Goal: Task Accomplishment & Management: Manage account settings

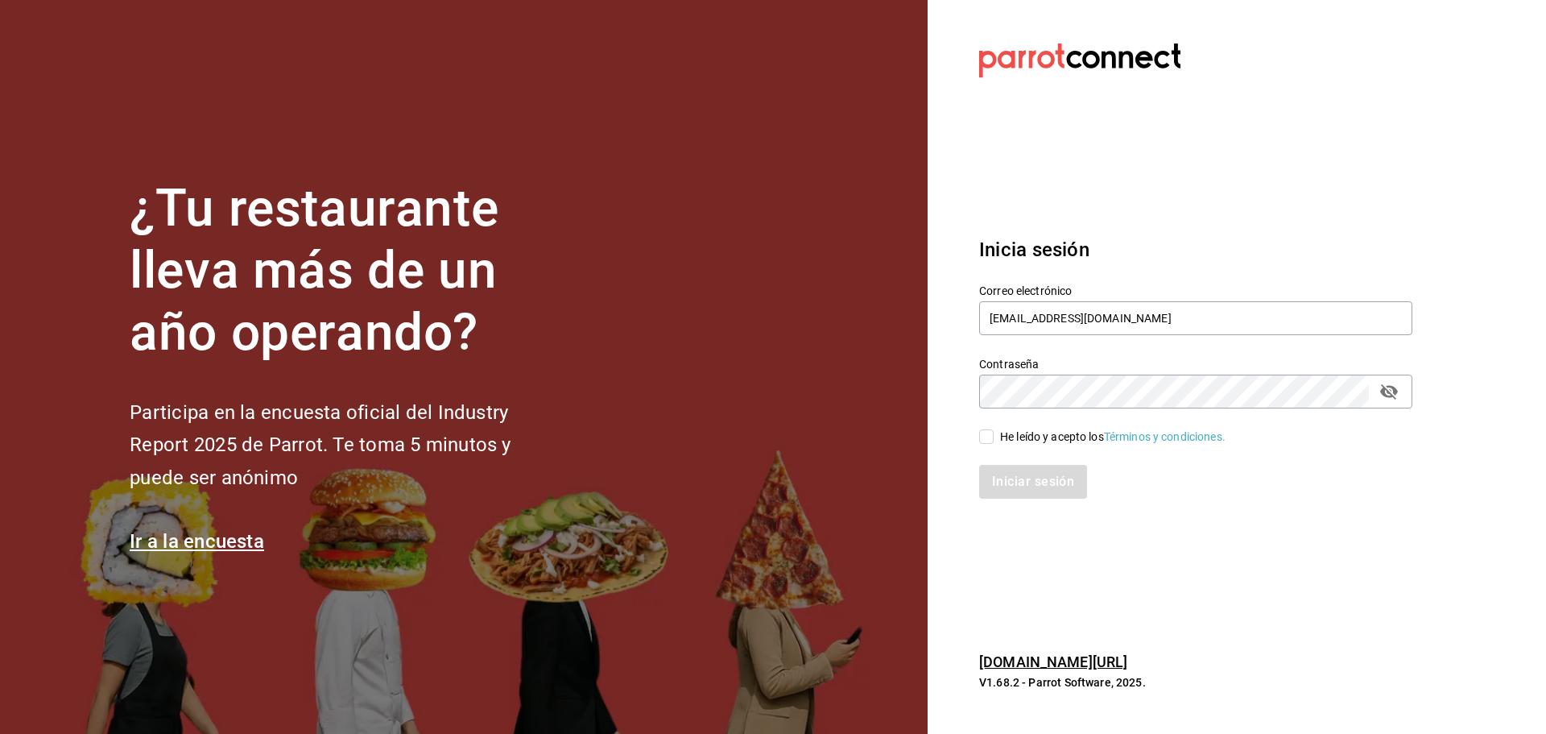
click at [988, 439] on input "He leído y acepto los Términos y condiciones." at bounding box center [986, 436] width 14 height 14
checkbox input "true"
click at [1027, 488] on button "Iniciar sesión" at bounding box center [1034, 482] width 110 height 34
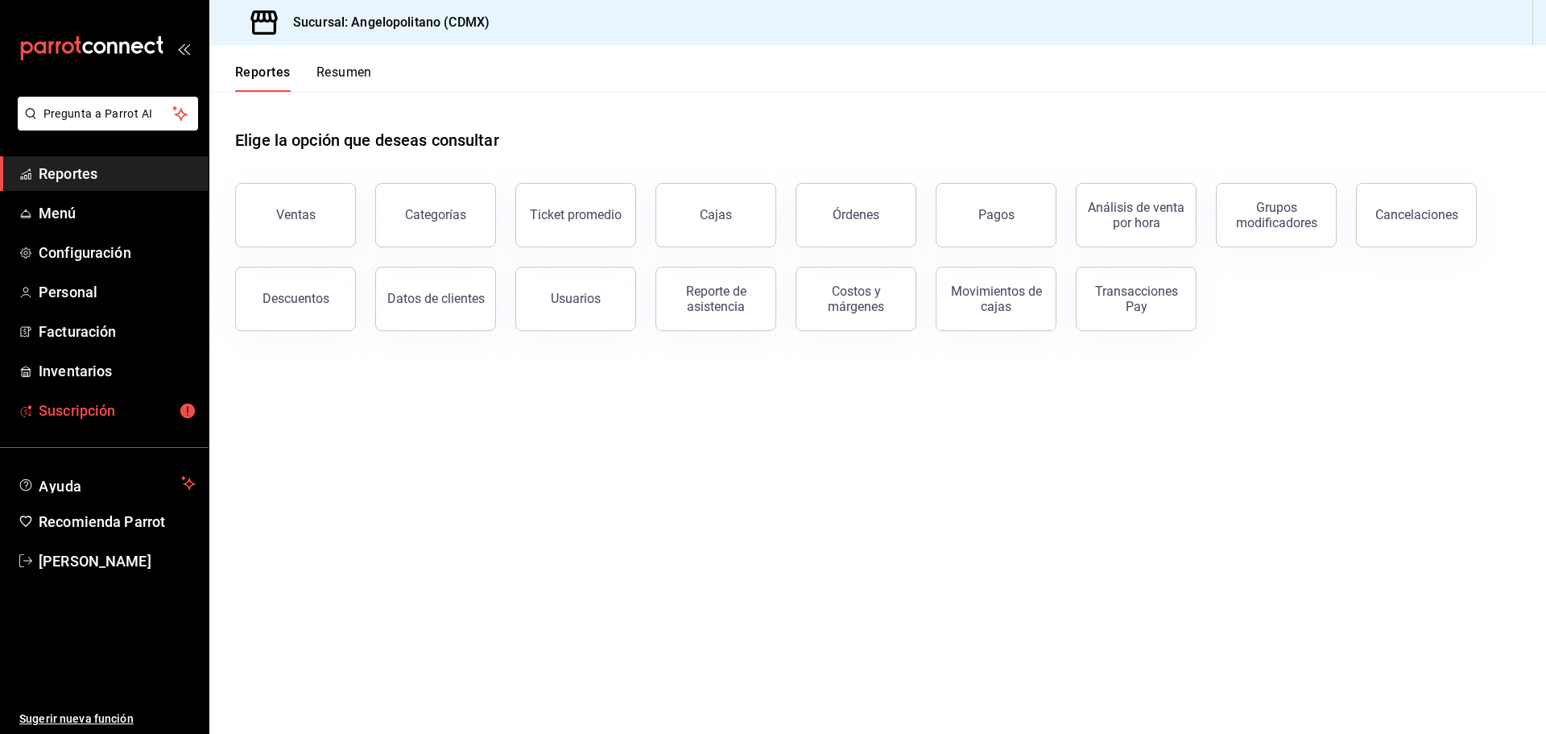
click at [104, 404] on span "Suscripción" at bounding box center [117, 410] width 157 height 22
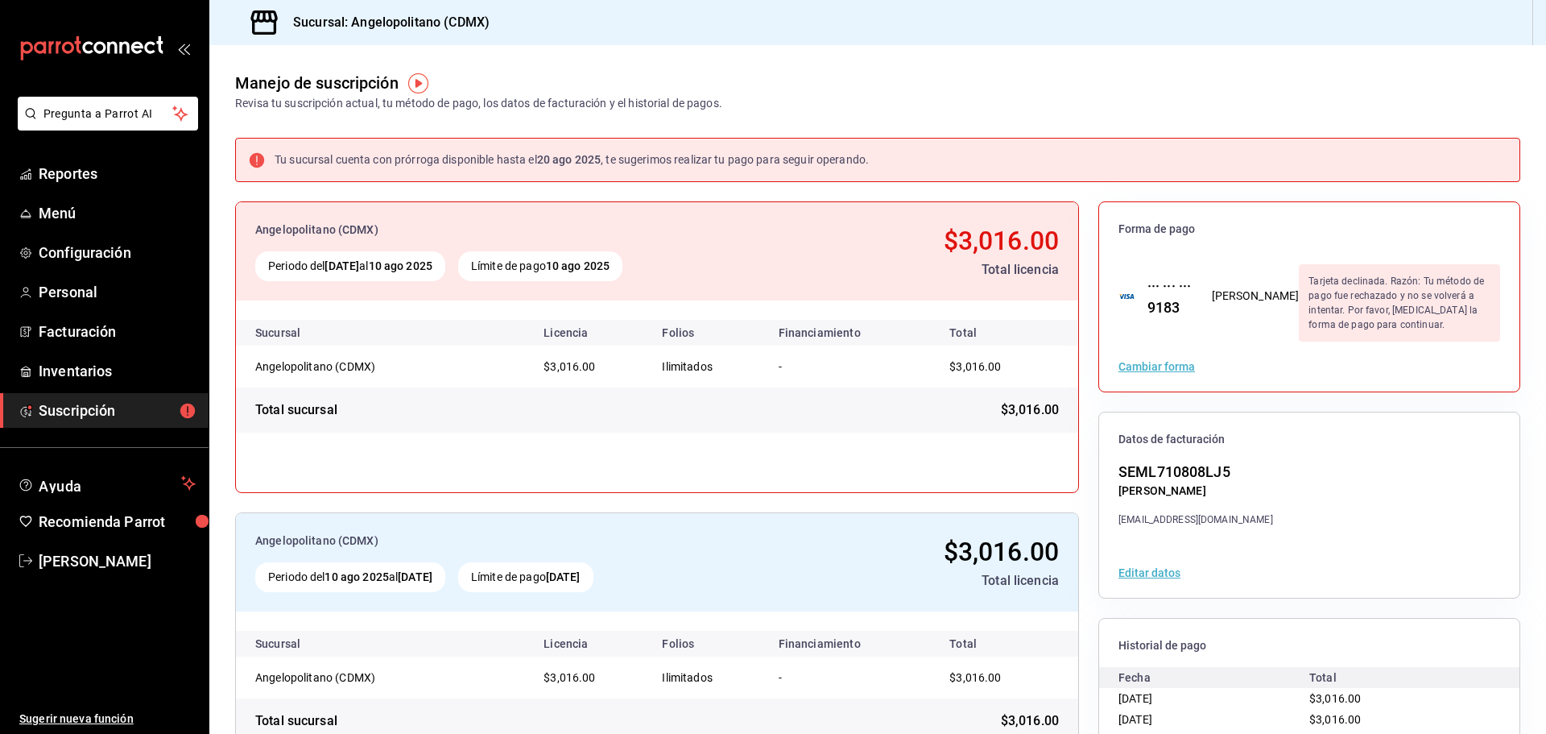
click at [1164, 361] on button "Cambiar forma" at bounding box center [1156, 366] width 76 height 11
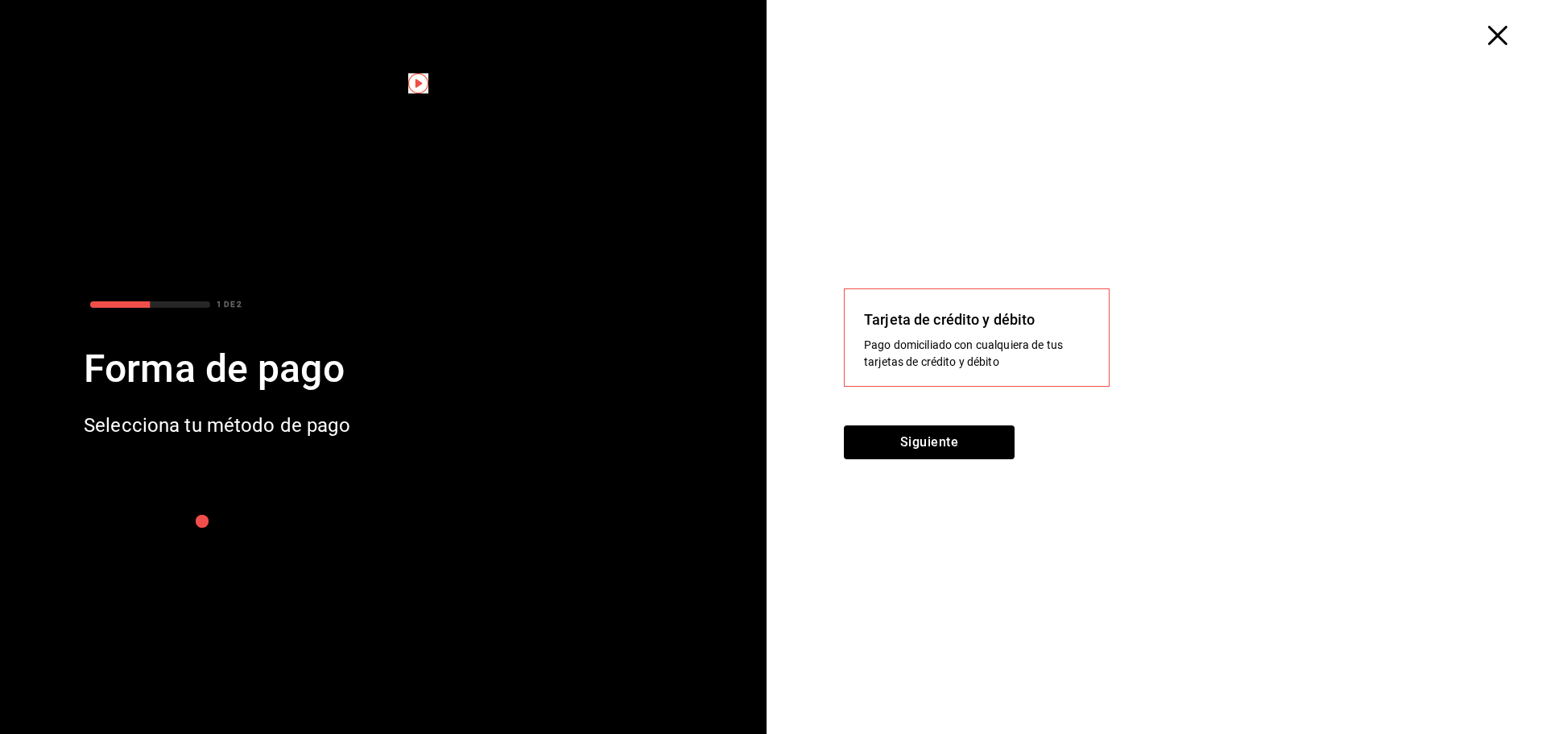
click at [1490, 36] on icon "button" at bounding box center [1497, 35] width 19 height 19
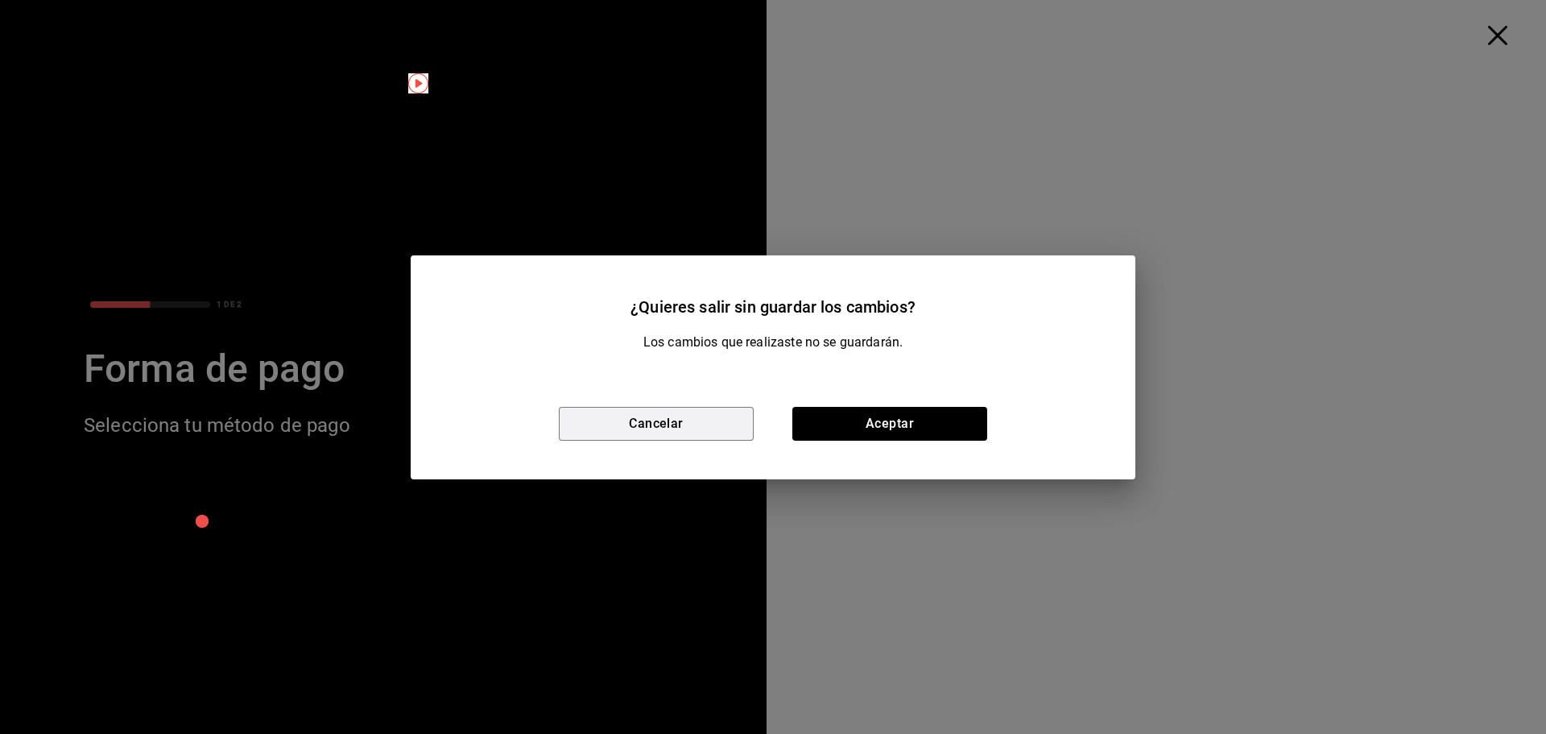
drag, startPoint x: 713, startPoint y: 424, endPoint x: 861, endPoint y: 395, distance: 150.8
click at [712, 424] on button "Cancelar" at bounding box center [656, 424] width 195 height 34
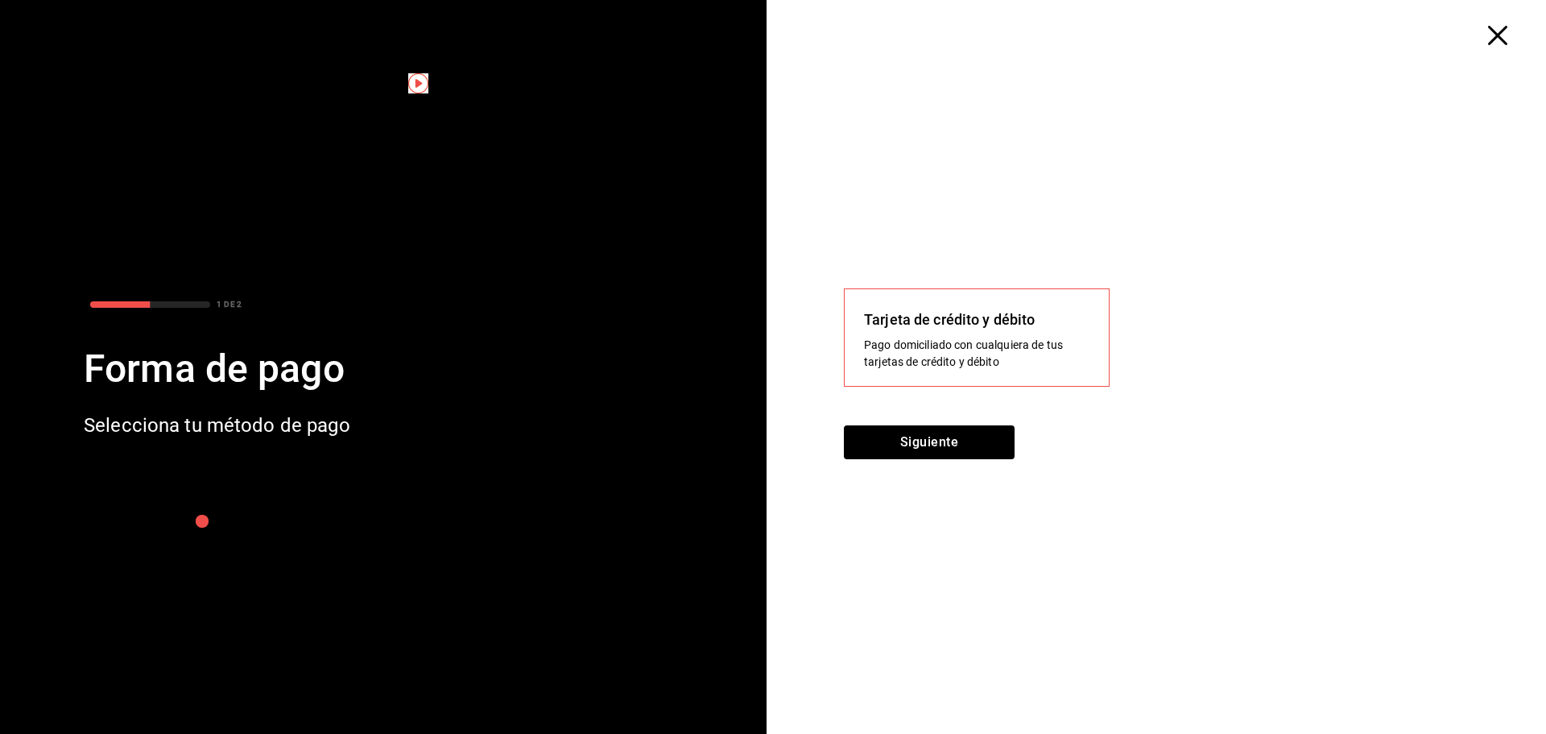
click at [1503, 41] on icon "button" at bounding box center [1497, 35] width 19 height 19
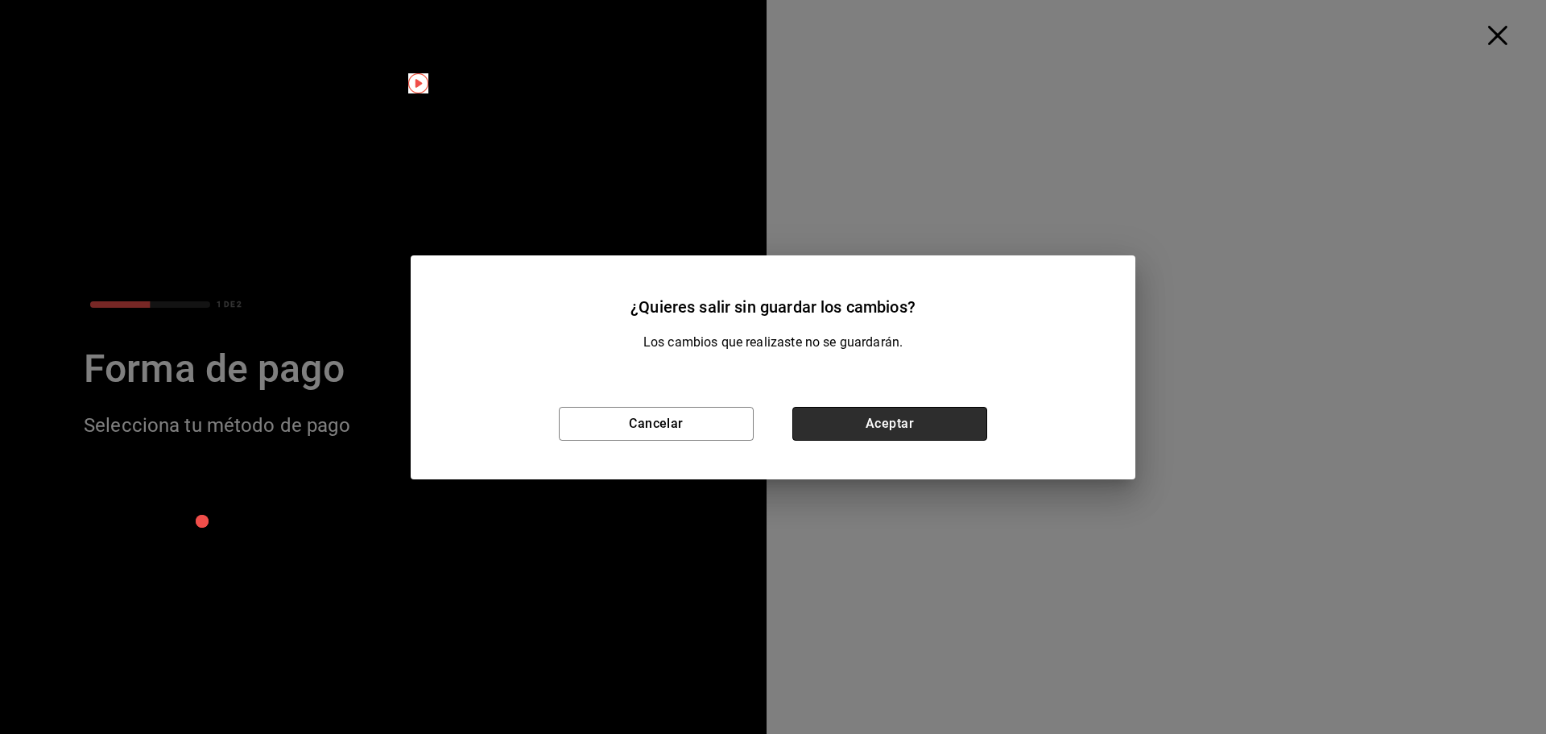
click at [959, 423] on button "Aceptar" at bounding box center [889, 424] width 195 height 34
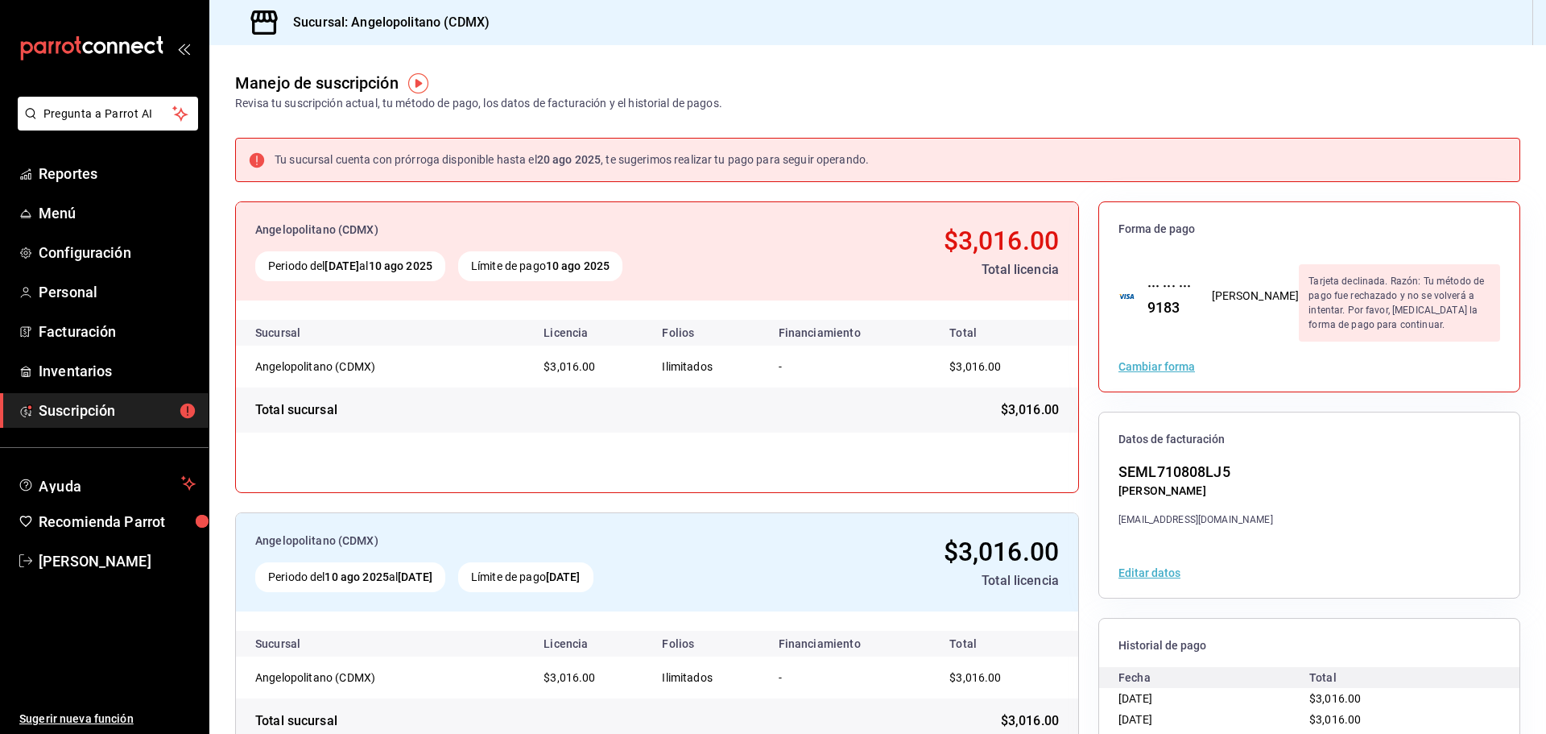
click at [1231, 287] on div "LORENA SERNA MONTERO" at bounding box center [1256, 295] width 88 height 17
drag, startPoint x: 1142, startPoint y: 287, endPoint x: 1182, endPoint y: 286, distance: 40.3
click at [1182, 286] on div "··· ··· ··· 9183" at bounding box center [1164, 296] width 58 height 43
click at [1328, 289] on div "Tarjeta declinada. Razón: Tu método de pago fue rechazado y no se volverá a int…" at bounding box center [1399, 302] width 201 height 77
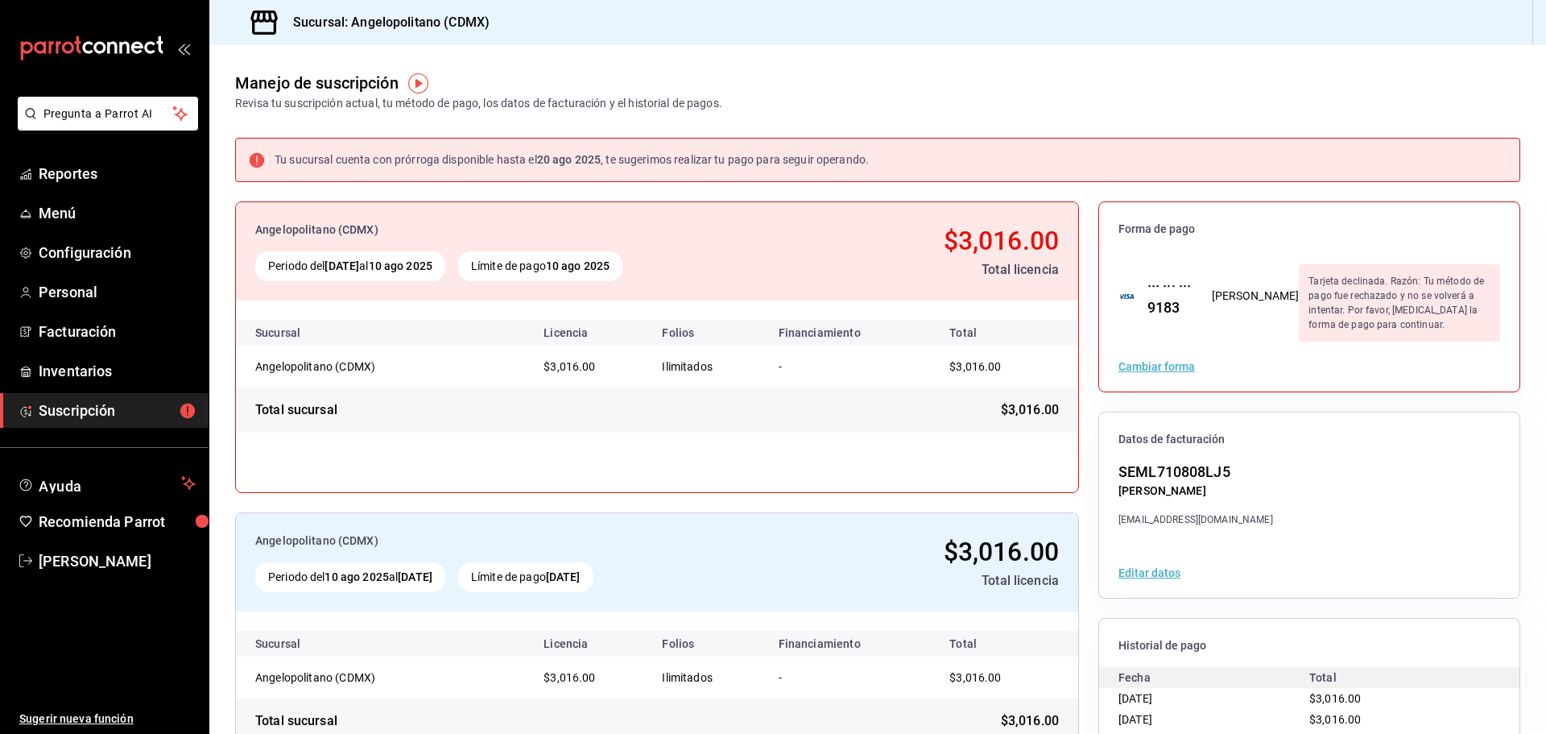
click at [1129, 361] on button "Cambiar forma" at bounding box center [1156, 366] width 76 height 11
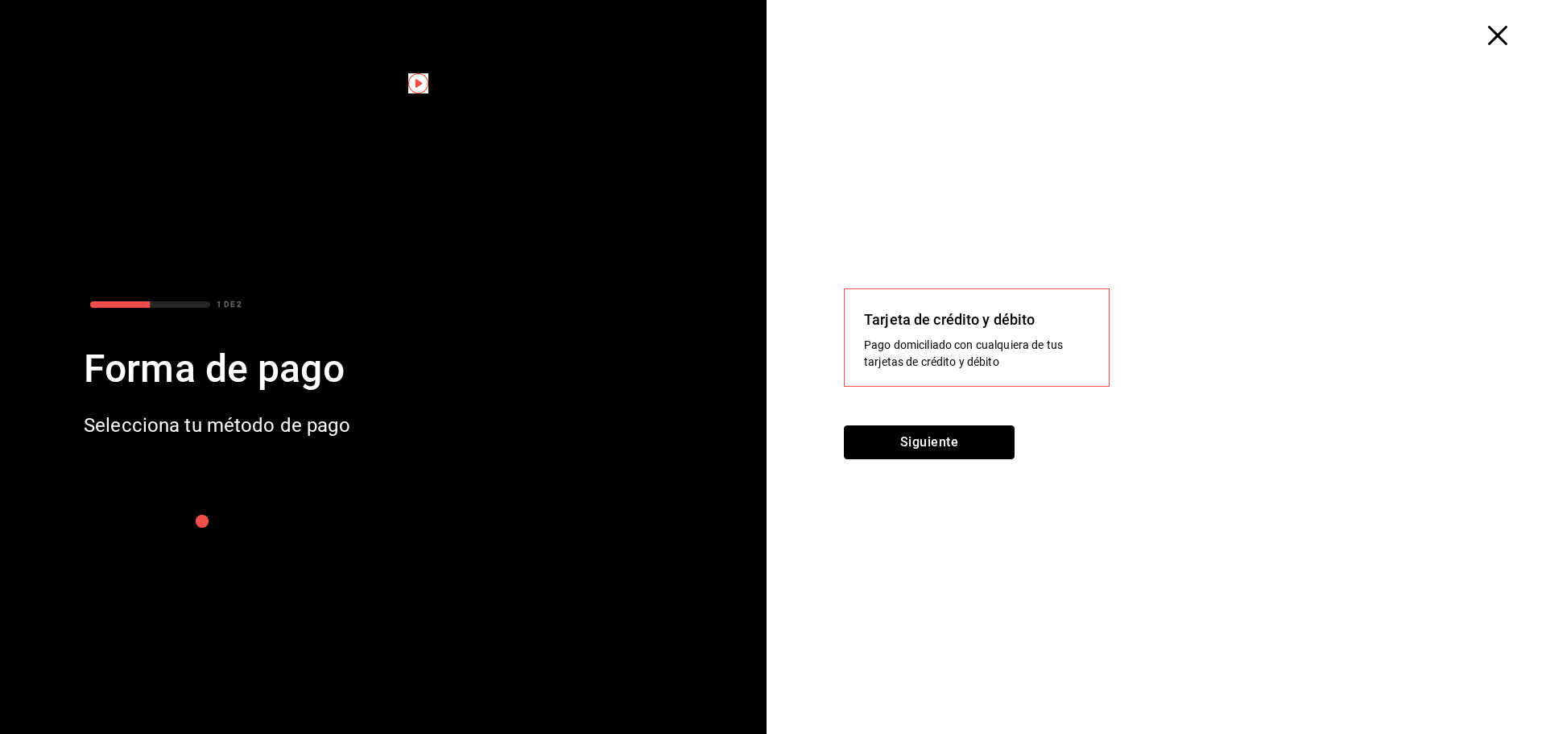
click at [892, 440] on button "Siguiente" at bounding box center [929, 442] width 171 height 34
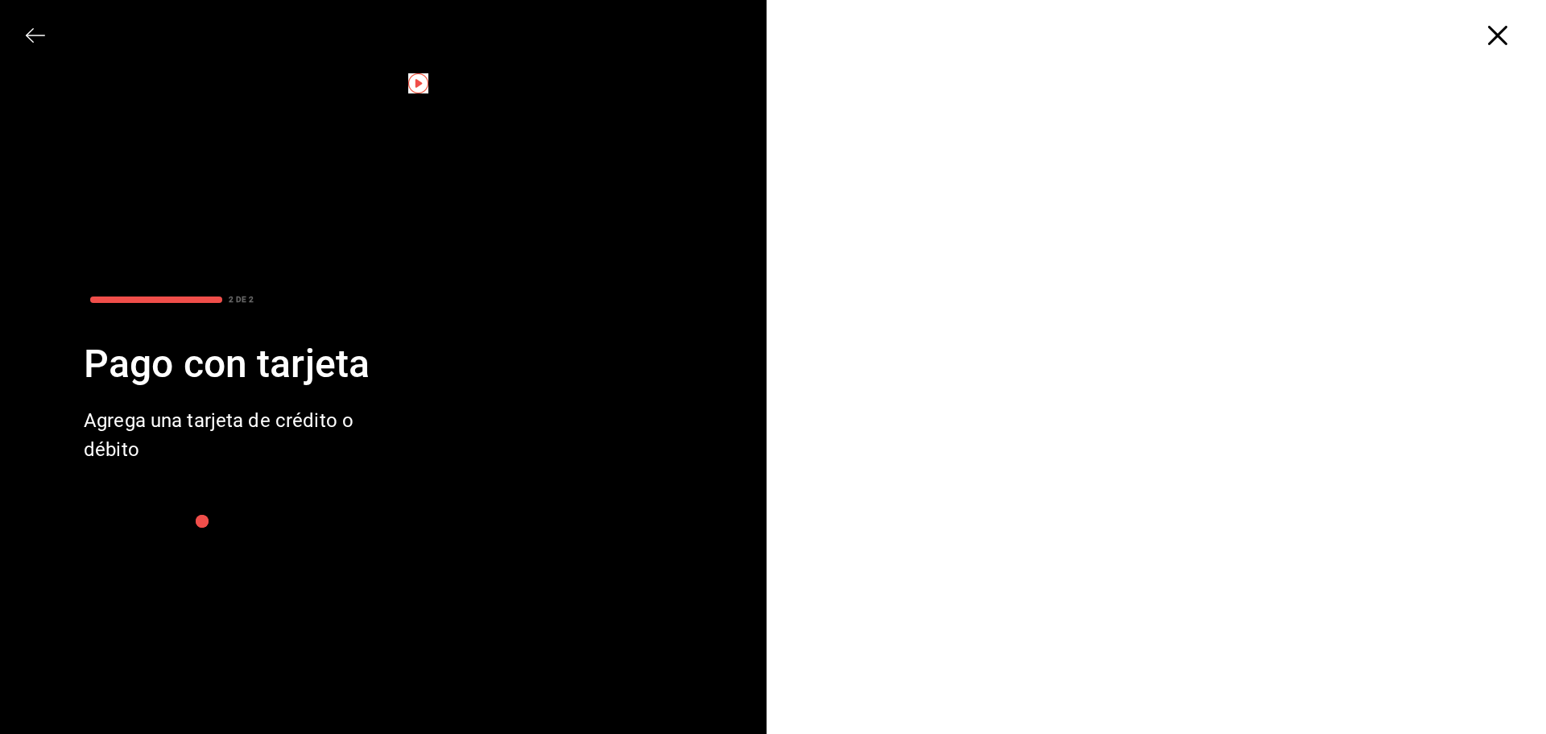
click at [1516, 403] on div at bounding box center [1162, 389] width 767 height 688
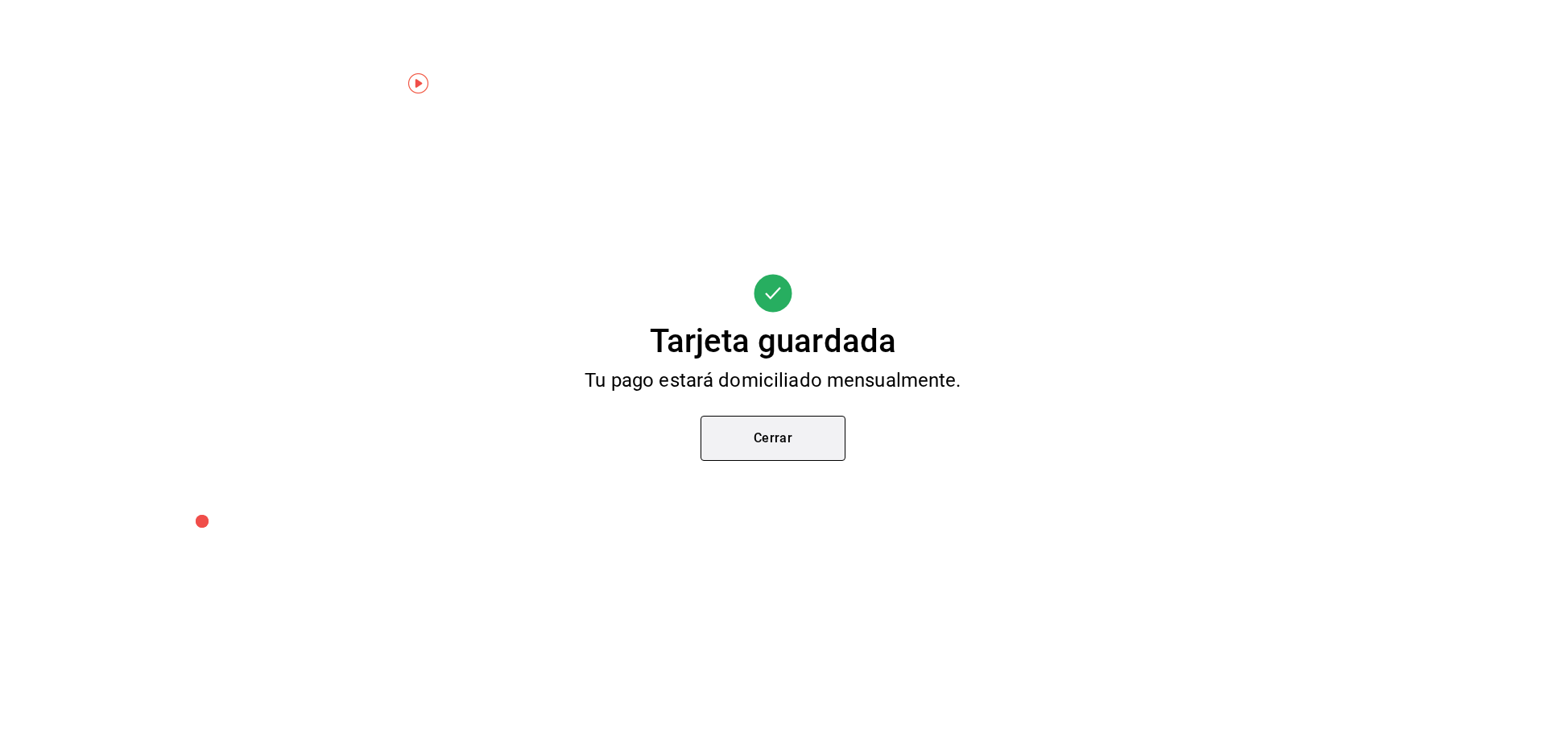
click at [815, 442] on button "Cerrar" at bounding box center [773, 438] width 145 height 45
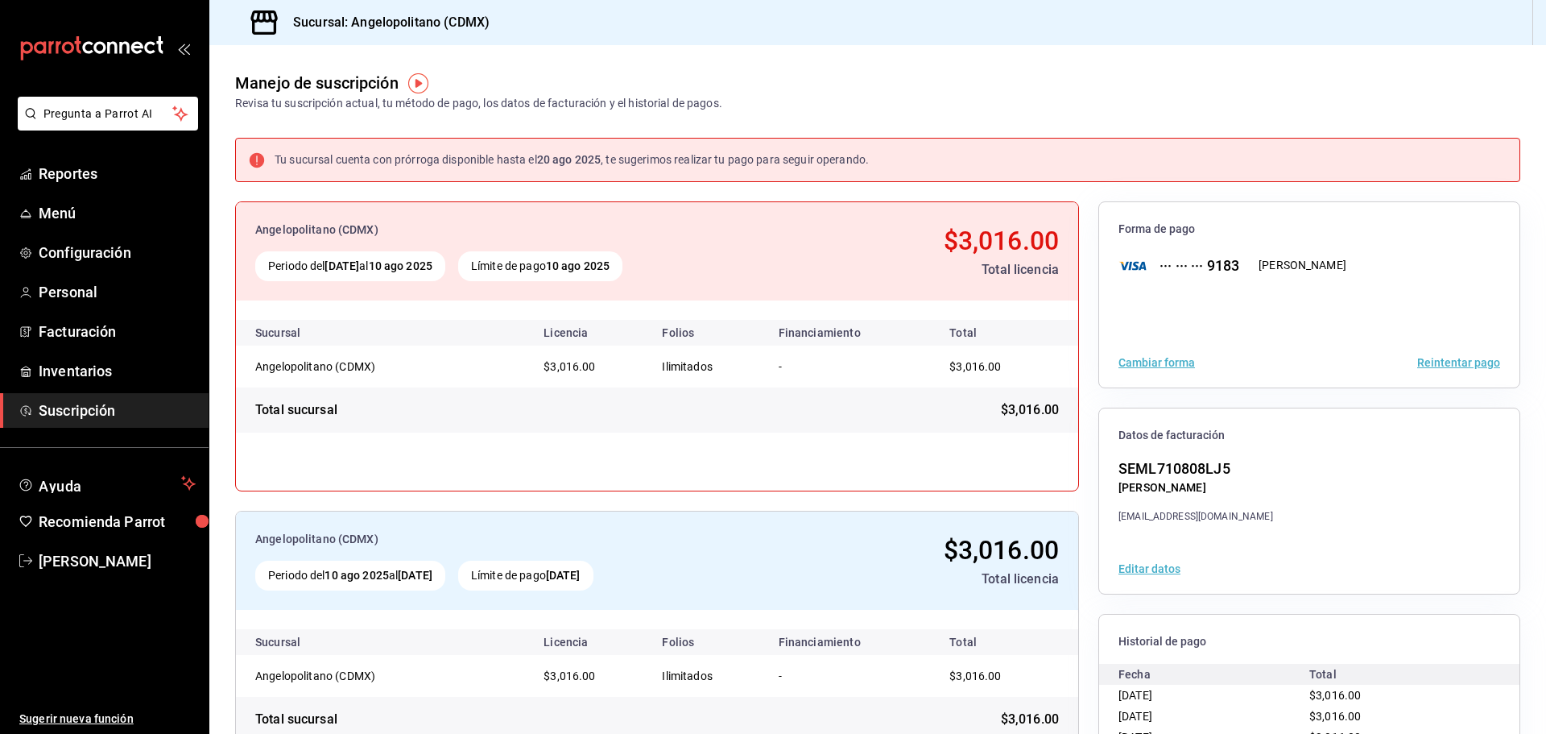
click at [1450, 362] on button "Reintentar pago" at bounding box center [1458, 362] width 83 height 11
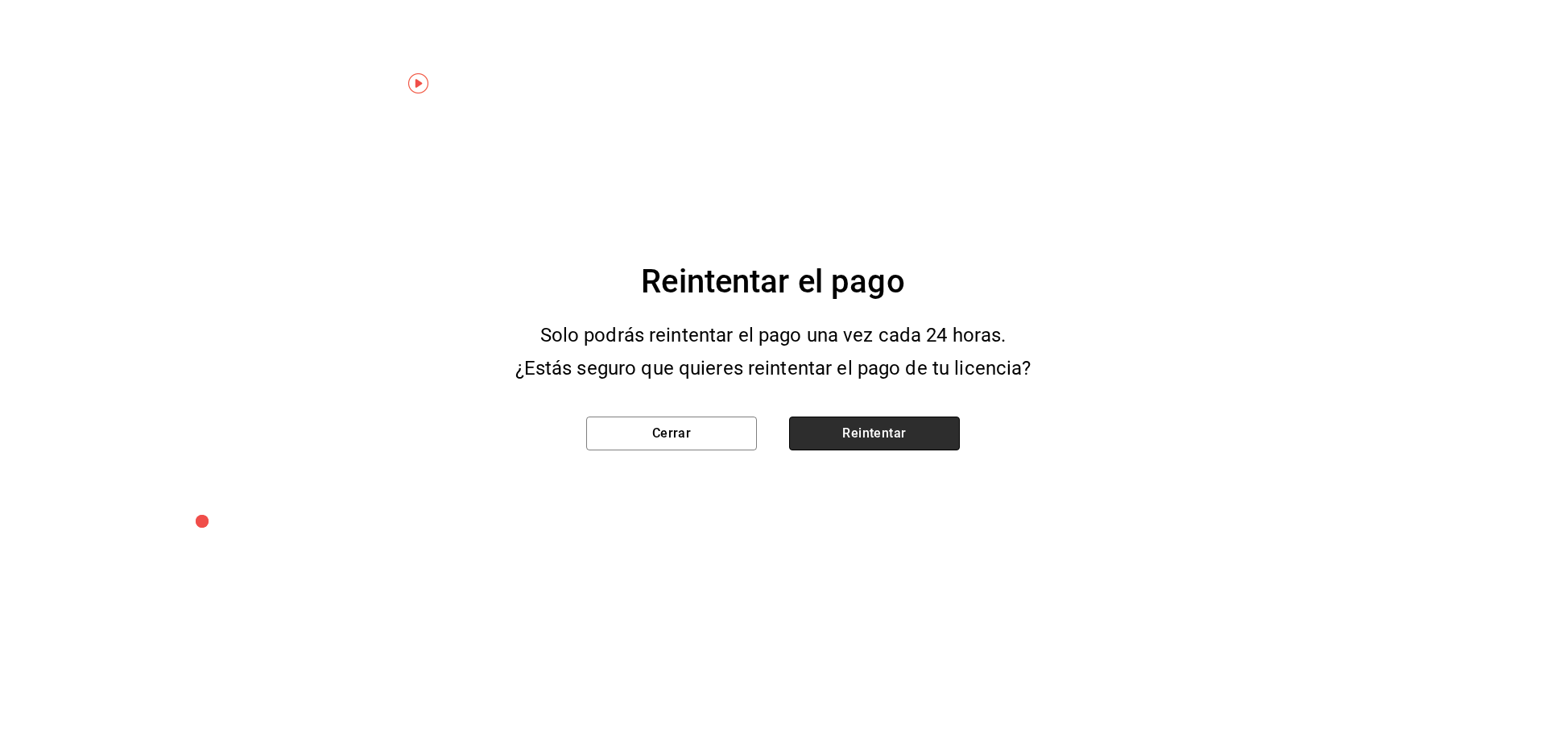
click at [856, 439] on button "Reintentar" at bounding box center [874, 433] width 171 height 34
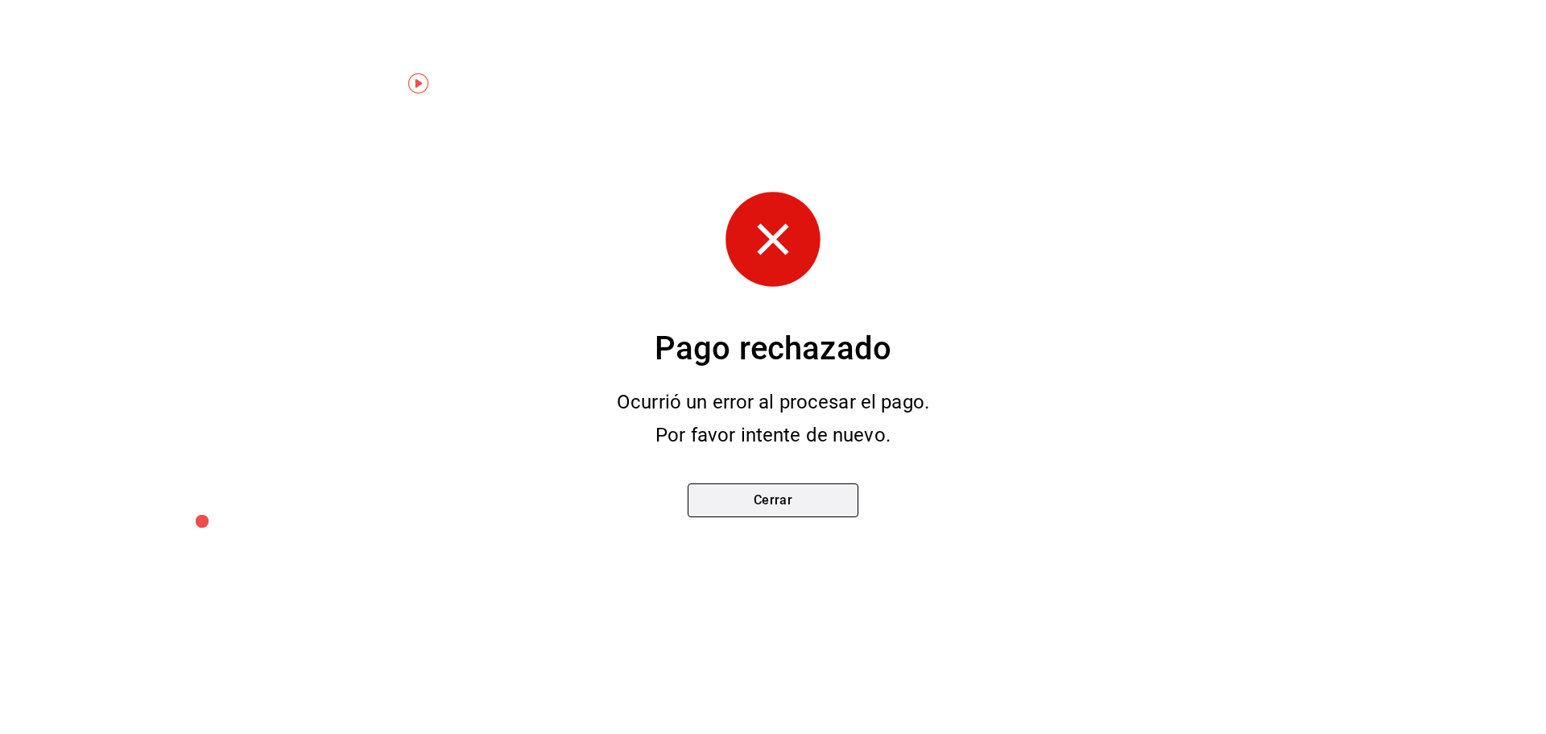
click at [794, 494] on button "Cerrar" at bounding box center [773, 500] width 171 height 34
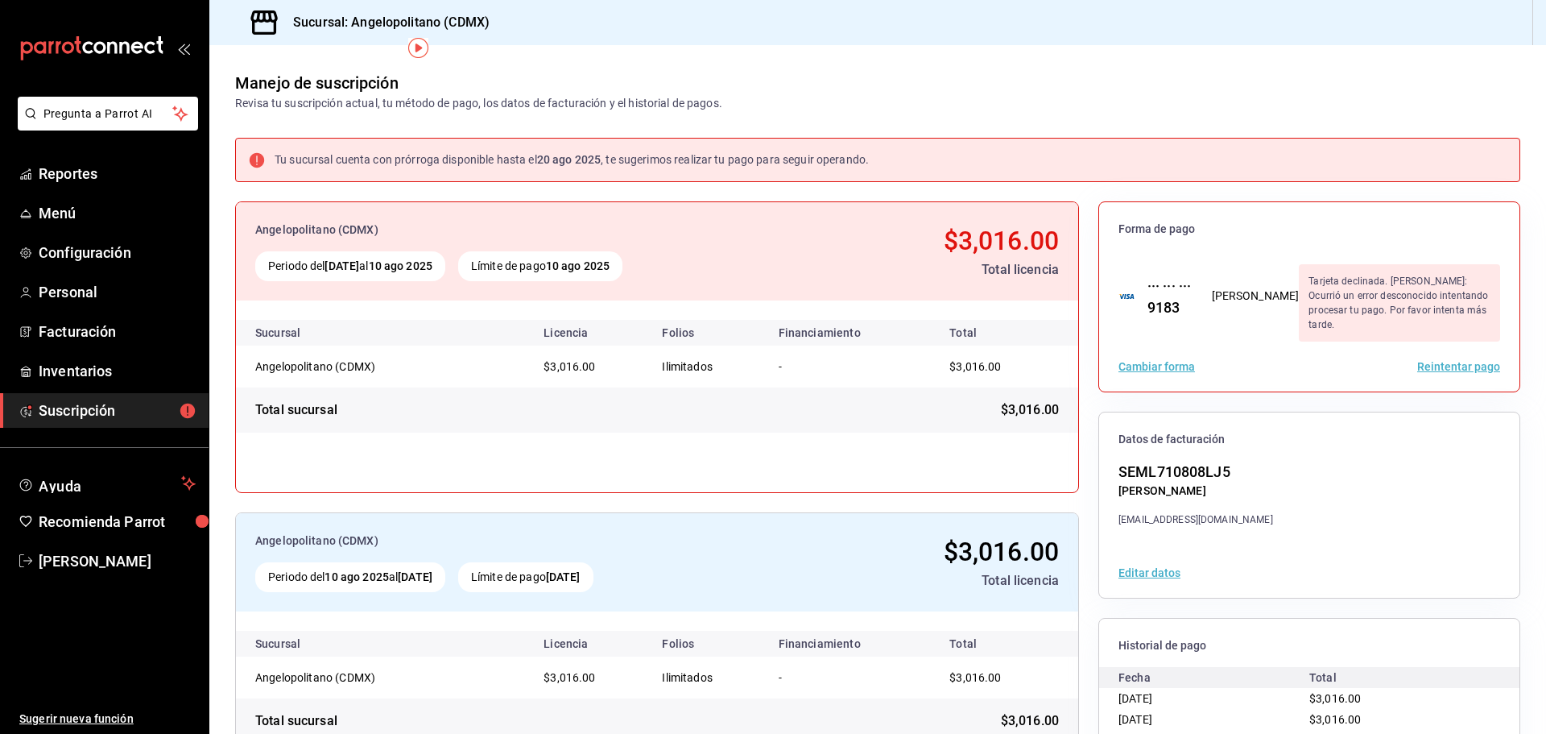
scroll to position [93, 0]
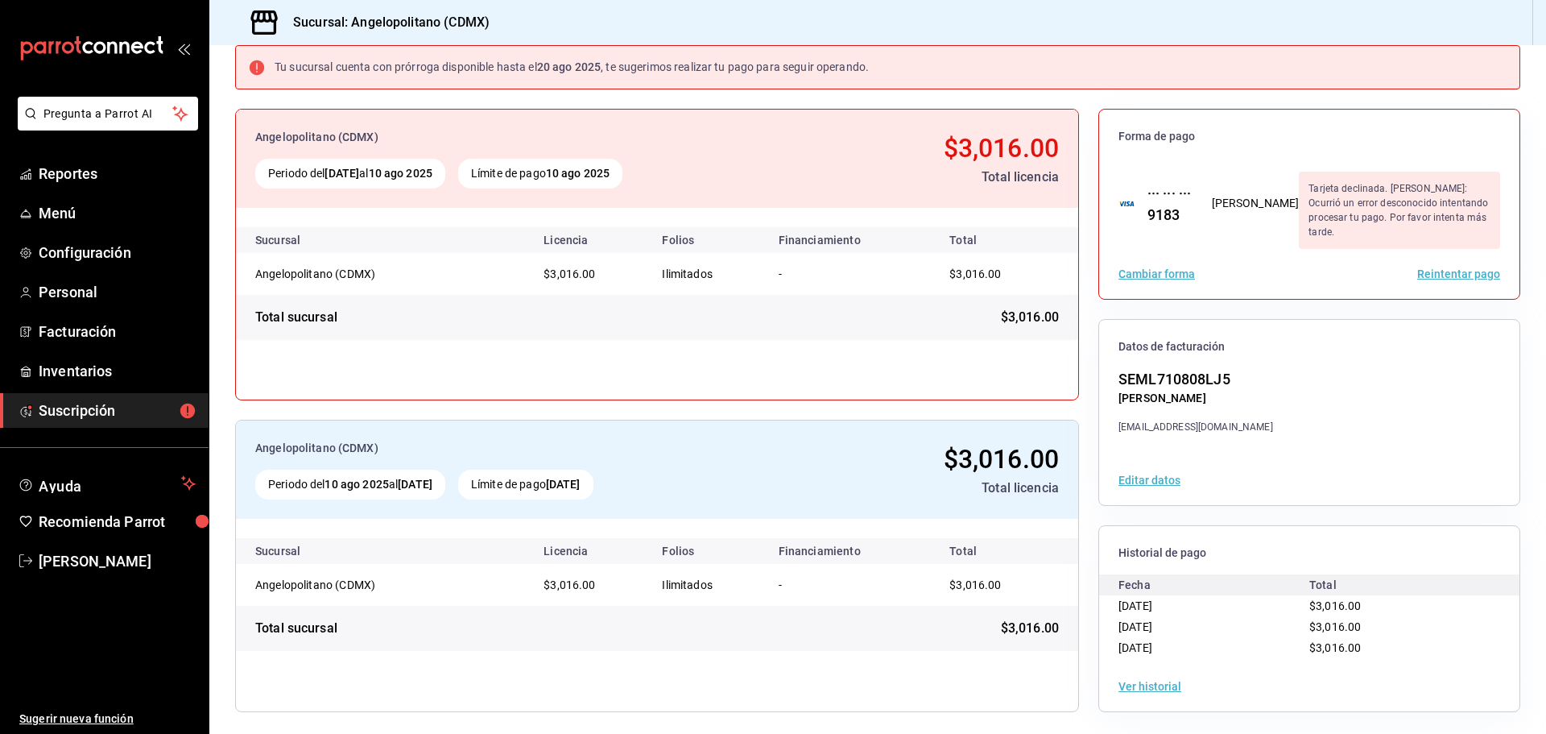
click at [1434, 273] on button "Reintentar pago" at bounding box center [1458, 273] width 83 height 11
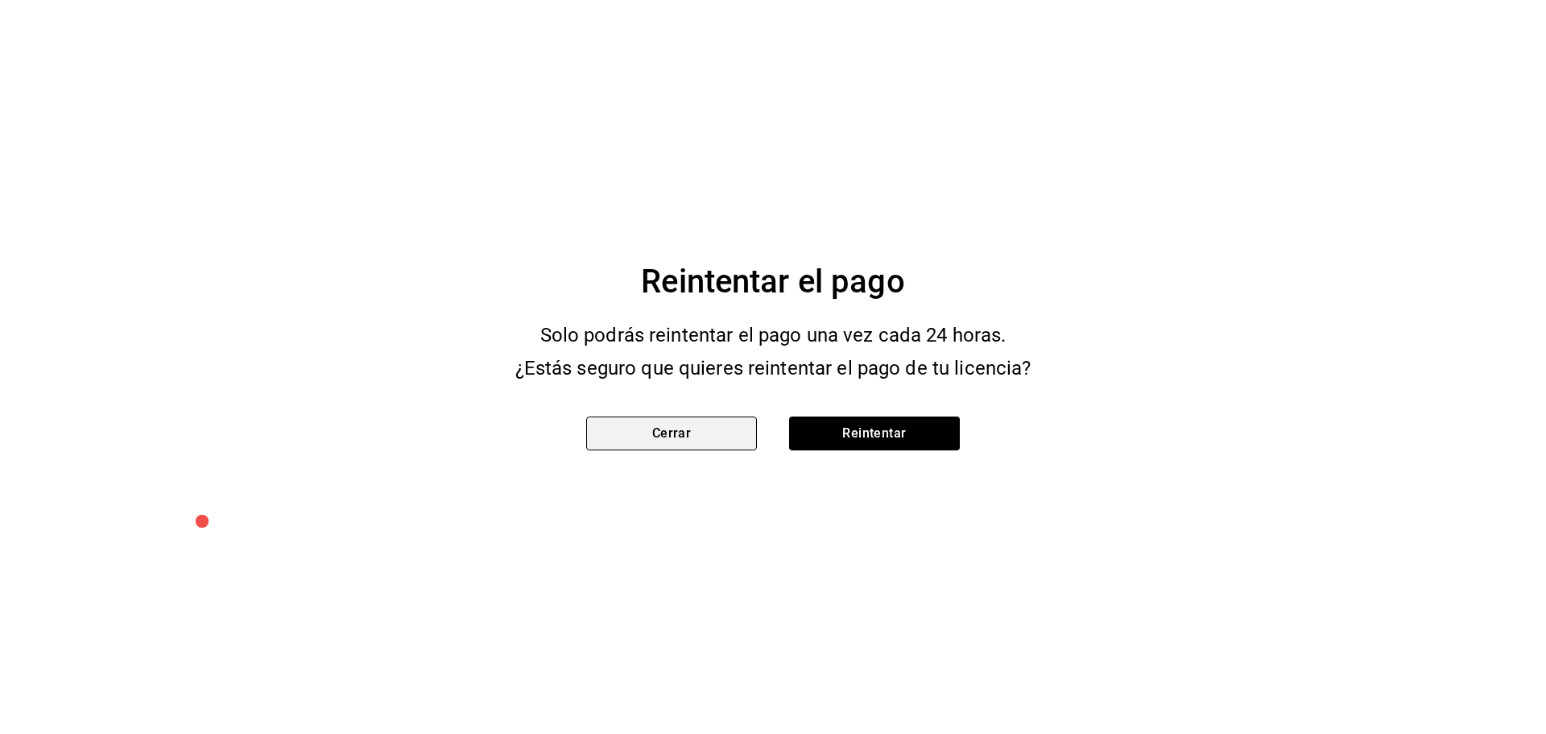
click at [635, 435] on button "Cerrar" at bounding box center [671, 433] width 171 height 34
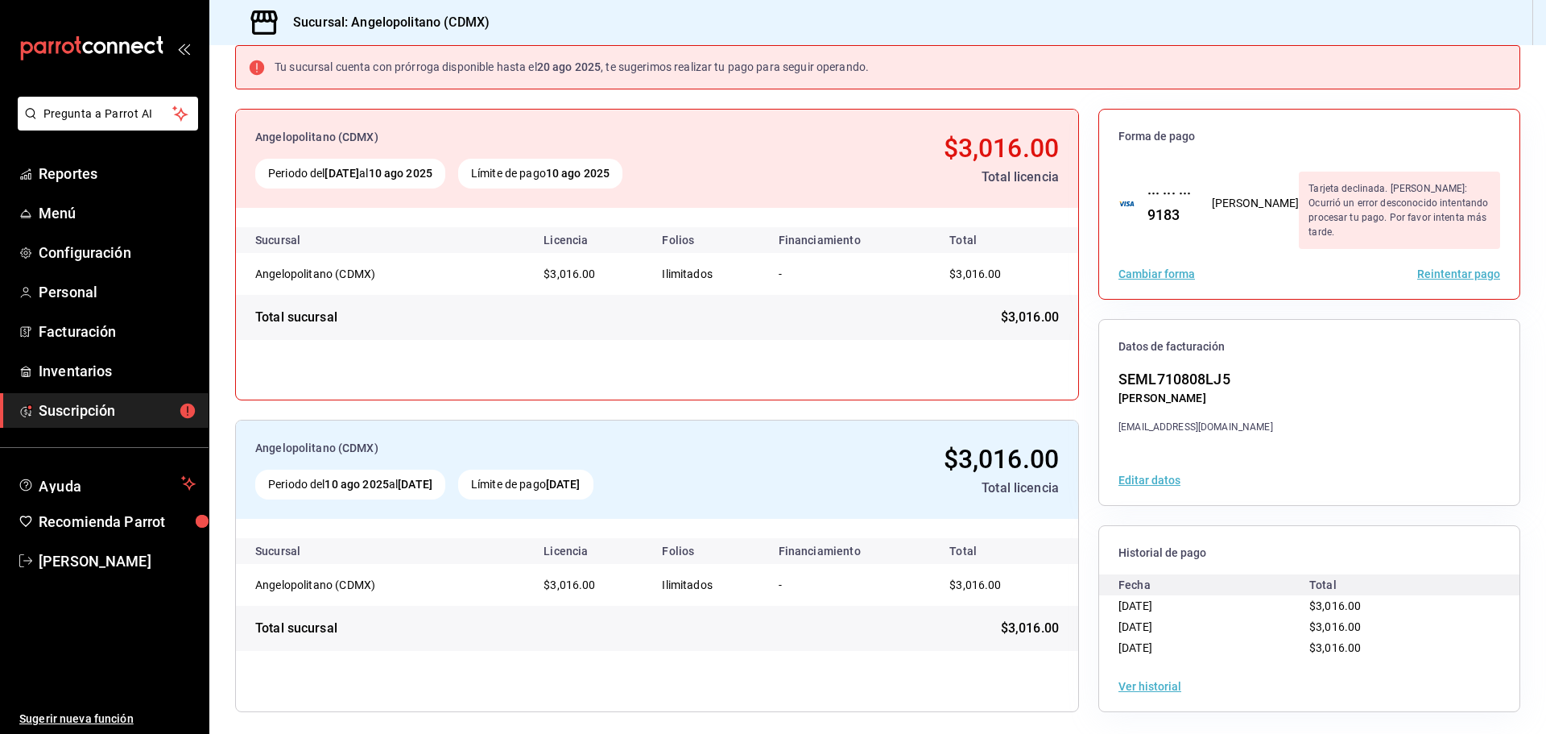
scroll to position [0, 0]
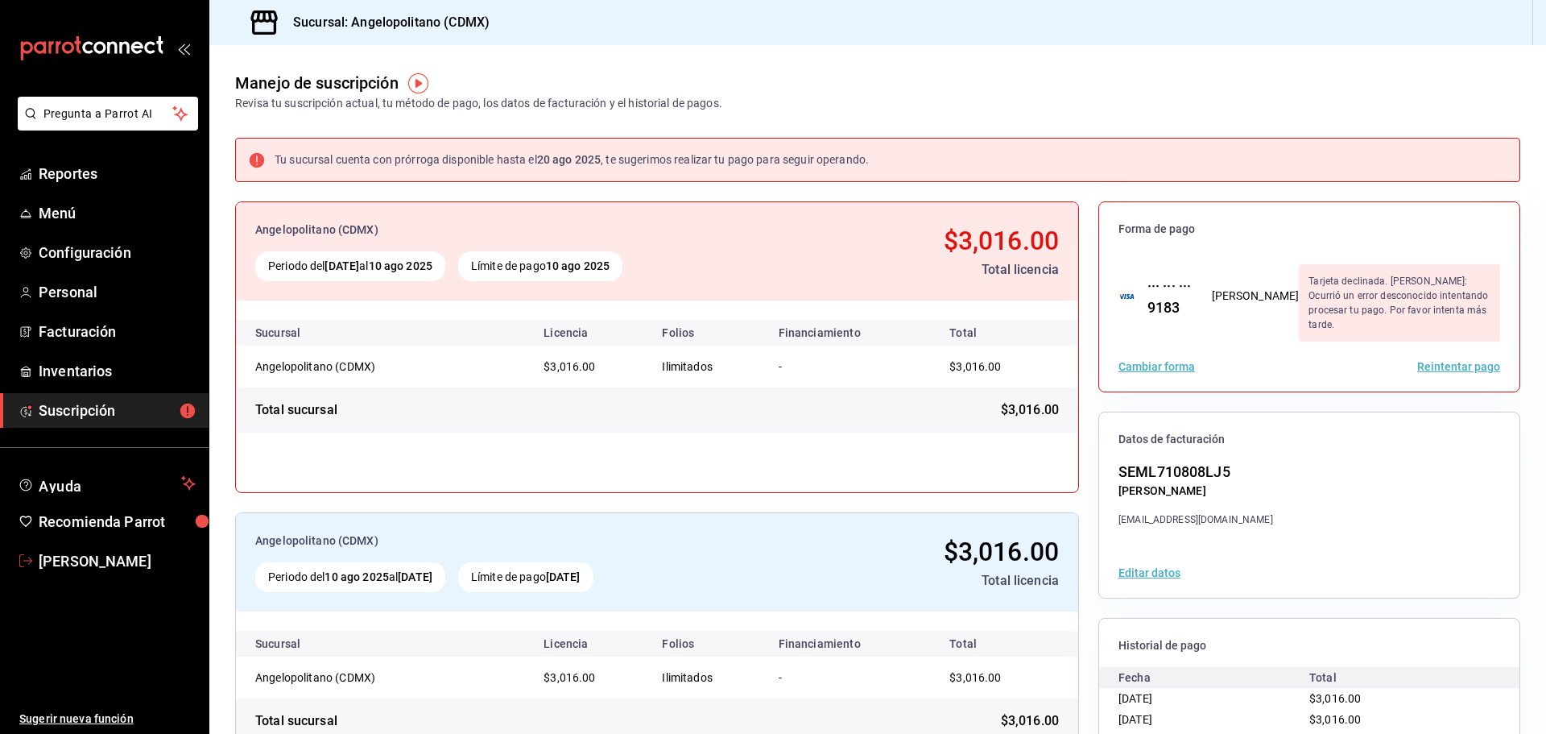
click at [68, 557] on span "Heli Villa" at bounding box center [117, 561] width 157 height 22
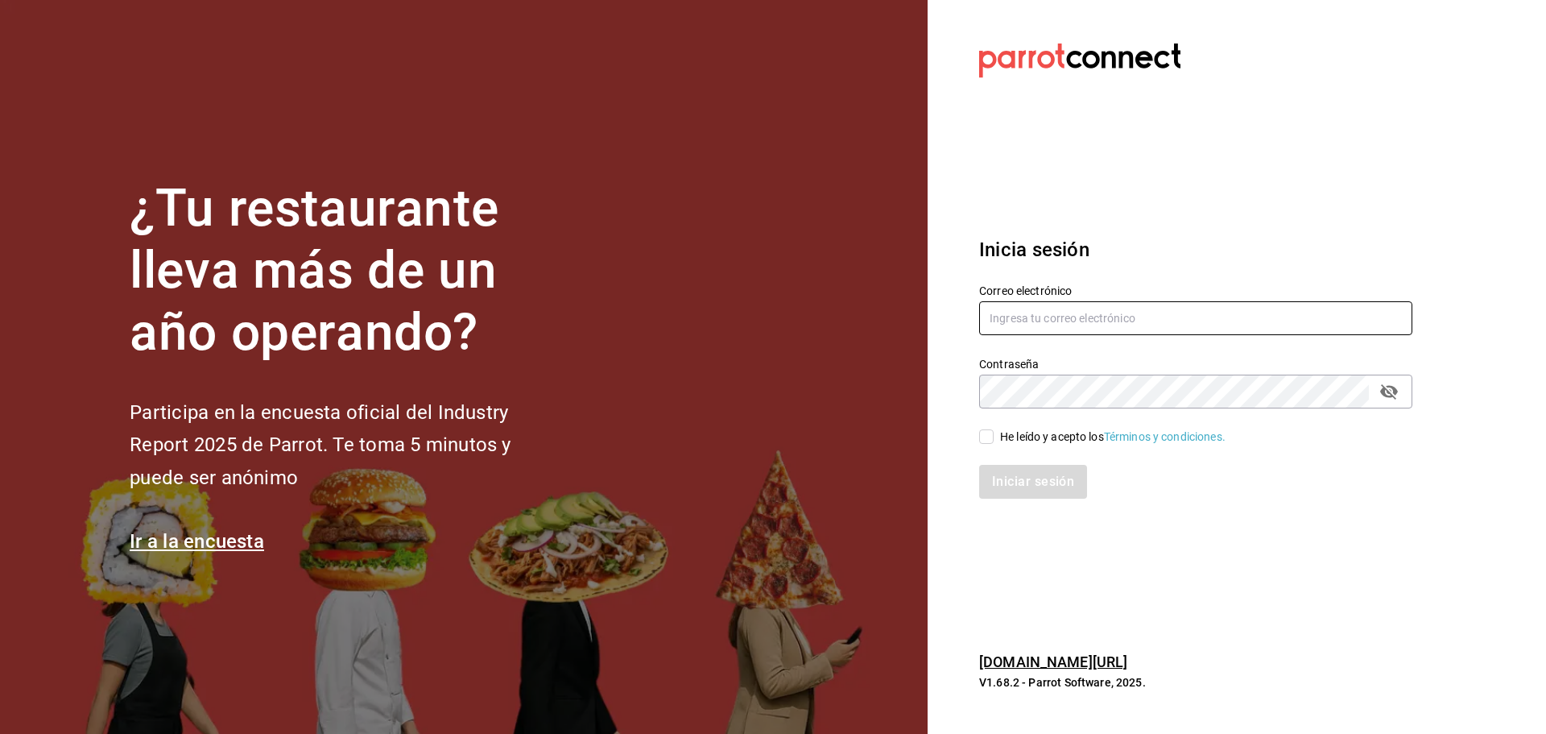
type input "[EMAIL_ADDRESS][DOMAIN_NAME]"
